Goal: Task Accomplishment & Management: Use online tool/utility

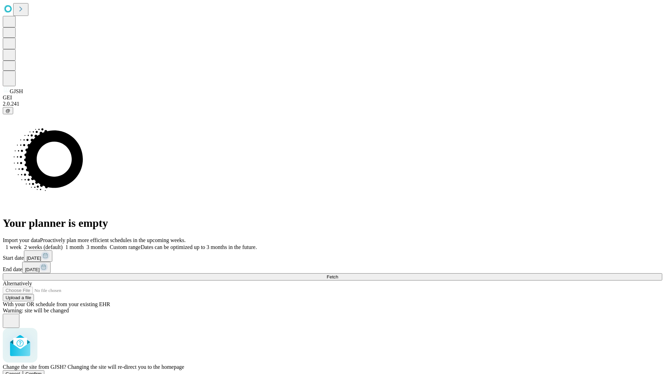
click at [42, 371] on span "Confirm" at bounding box center [34, 373] width 16 height 5
click at [84, 244] on label "1 month" at bounding box center [73, 247] width 21 height 6
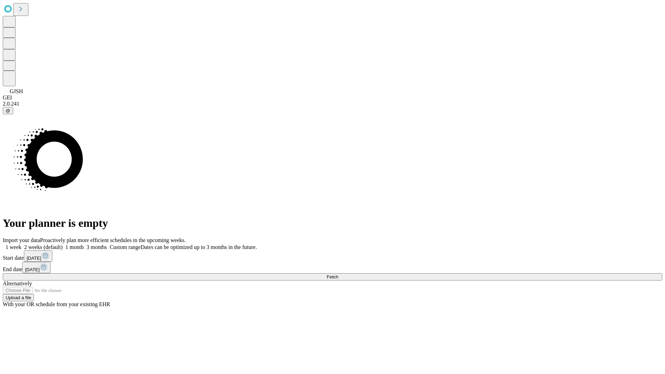
click at [338, 274] on span "Fetch" at bounding box center [331, 276] width 11 height 5
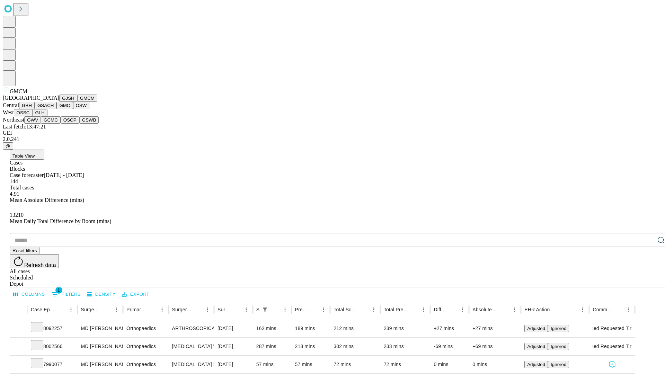
click at [35, 109] on button "GBH" at bounding box center [27, 105] width 16 height 7
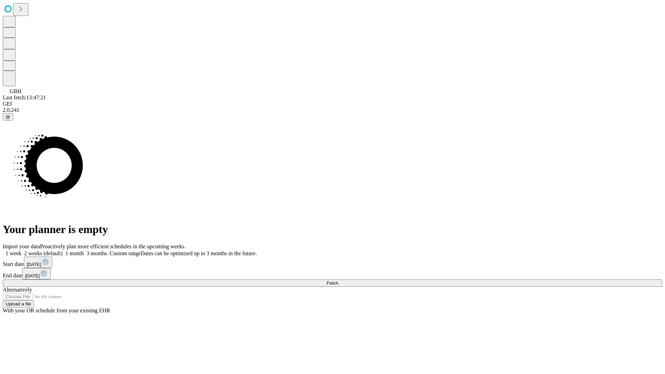
click at [338, 280] on span "Fetch" at bounding box center [331, 282] width 11 height 5
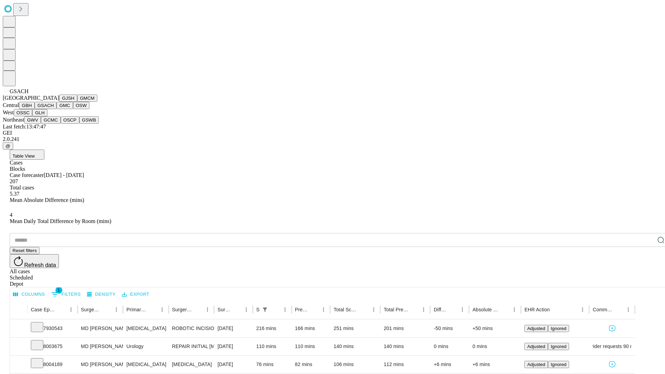
click at [56, 109] on button "GMC" at bounding box center [64, 105] width 16 height 7
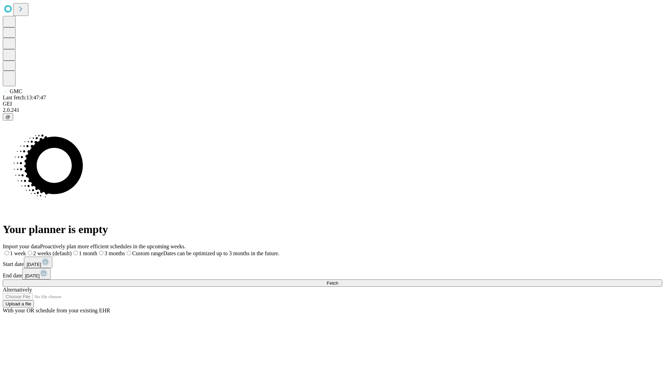
click at [97, 250] on label "1 month" at bounding box center [85, 253] width 26 height 6
click at [338, 280] on span "Fetch" at bounding box center [331, 282] width 11 height 5
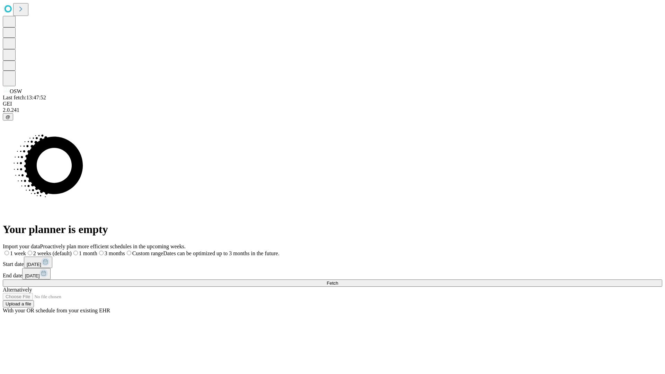
click at [338, 280] on span "Fetch" at bounding box center [331, 282] width 11 height 5
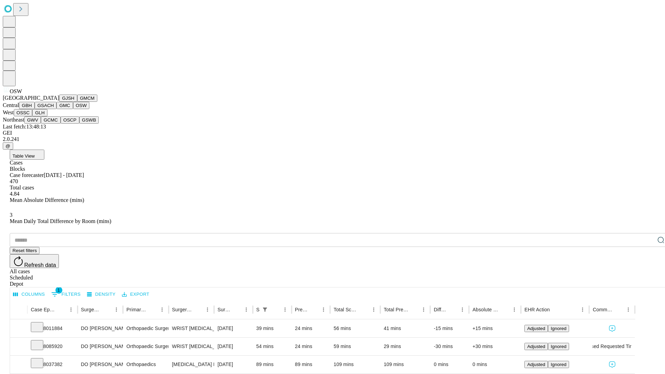
click at [33, 116] on button "OSSC" at bounding box center [23, 112] width 19 height 7
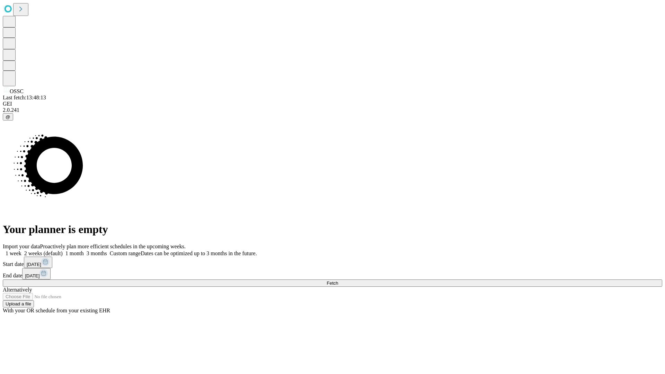
click at [84, 250] on label "1 month" at bounding box center [73, 253] width 21 height 6
click at [338, 280] on span "Fetch" at bounding box center [331, 282] width 11 height 5
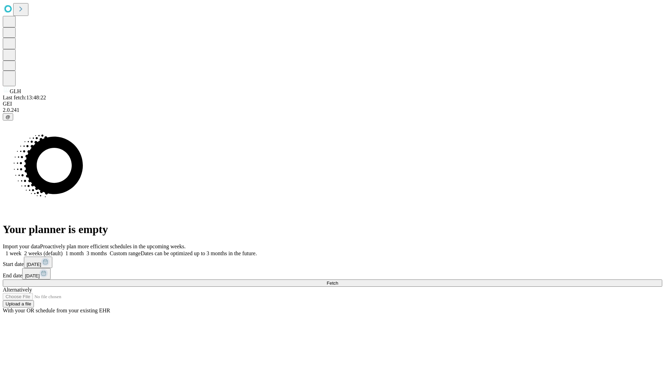
click at [338, 280] on span "Fetch" at bounding box center [331, 282] width 11 height 5
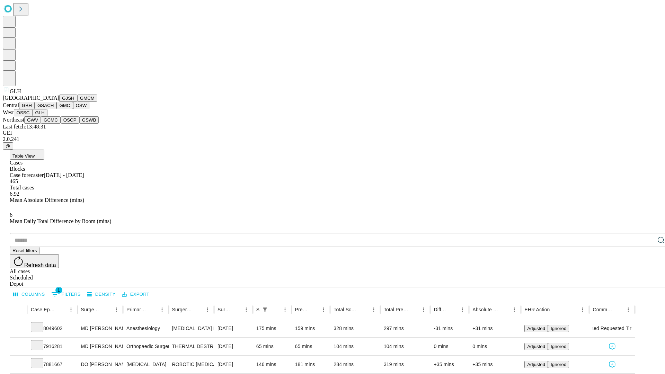
click at [41, 124] on button "GWV" at bounding box center [32, 119] width 17 height 7
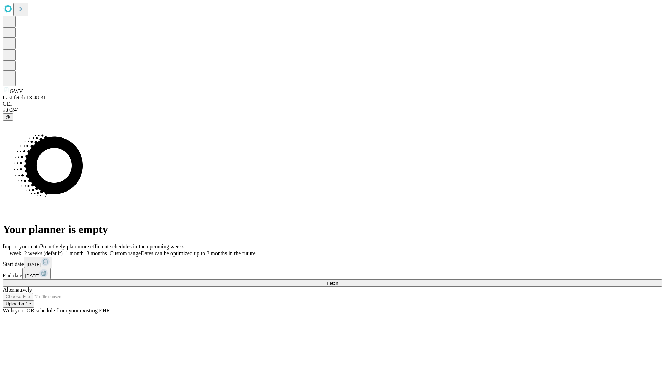
click at [84, 250] on label "1 month" at bounding box center [73, 253] width 21 height 6
click at [338, 280] on span "Fetch" at bounding box center [331, 282] width 11 height 5
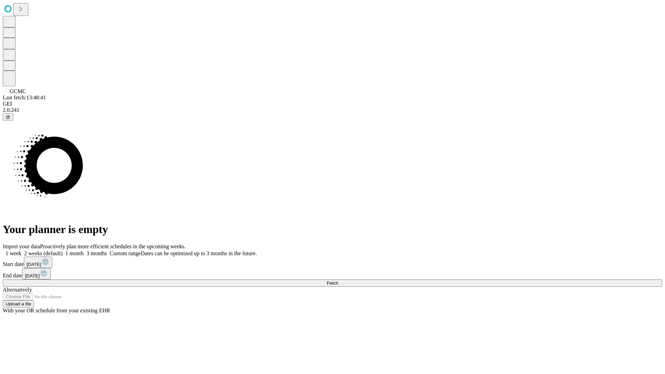
click at [338, 280] on span "Fetch" at bounding box center [331, 282] width 11 height 5
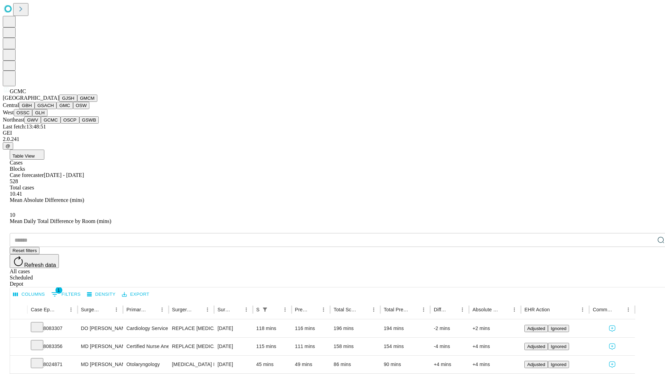
click at [61, 124] on button "OSCP" at bounding box center [70, 119] width 19 height 7
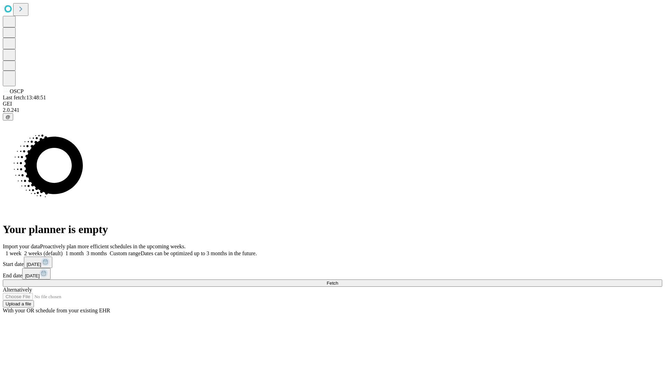
click at [338, 280] on span "Fetch" at bounding box center [331, 282] width 11 height 5
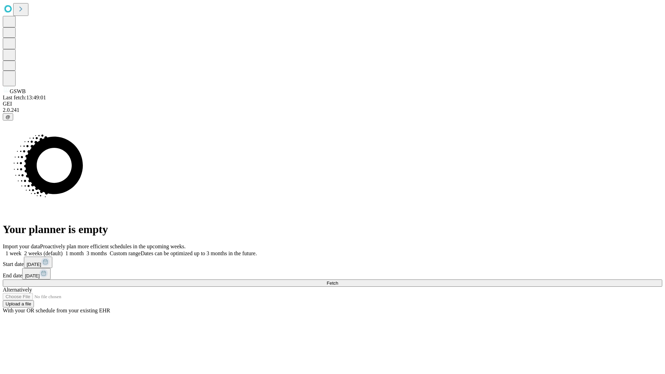
click at [84, 250] on label "1 month" at bounding box center [73, 253] width 21 height 6
click at [338, 280] on span "Fetch" at bounding box center [331, 282] width 11 height 5
